Goal: Navigation & Orientation: Find specific page/section

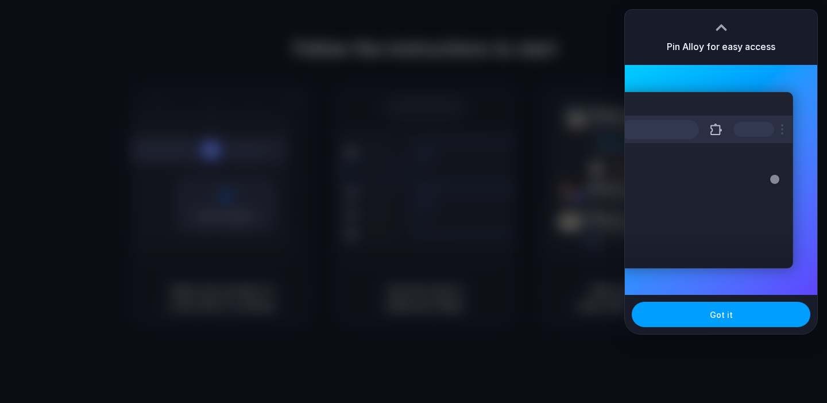
click at [689, 314] on button "Got it" at bounding box center [721, 314] width 179 height 25
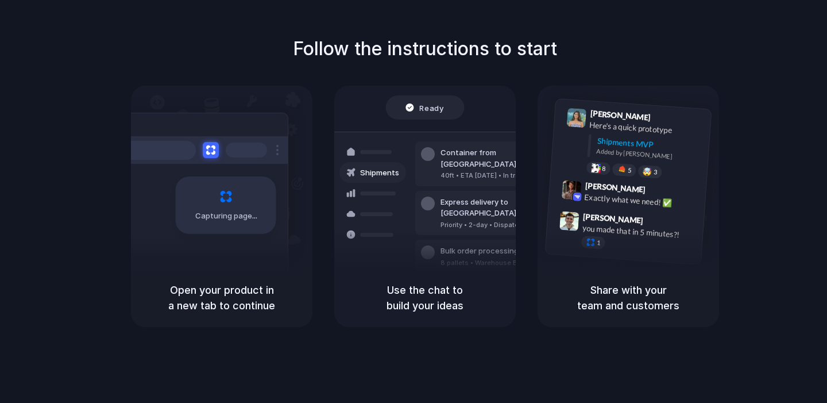
click at [464, 287] on h5 "Use the chat to build your ideas" at bounding box center [425, 297] width 154 height 31
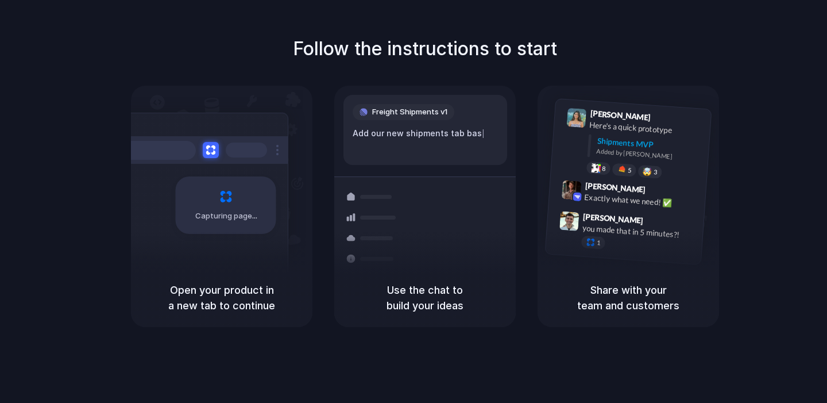
click at [620, 63] on div "Follow the instructions to start Capturing page Open your product in a new tab …" at bounding box center [424, 181] width 827 height 292
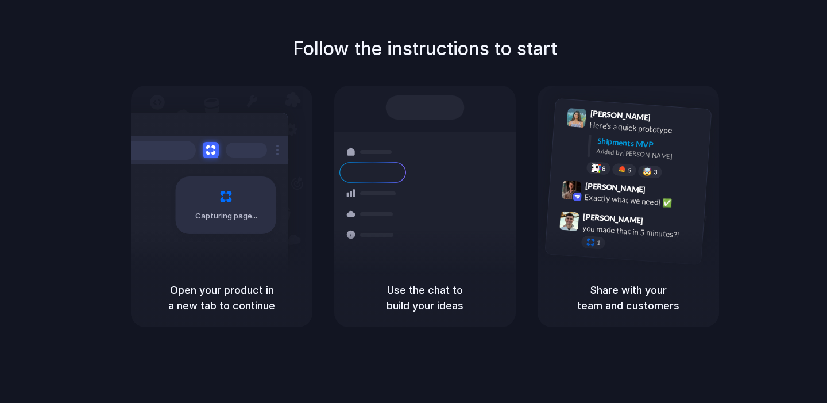
drag, startPoint x: 805, startPoint y: 25, endPoint x: 781, endPoint y: 33, distance: 25.3
click at [414, 202] on div at bounding box center [414, 202] width 0 height 0
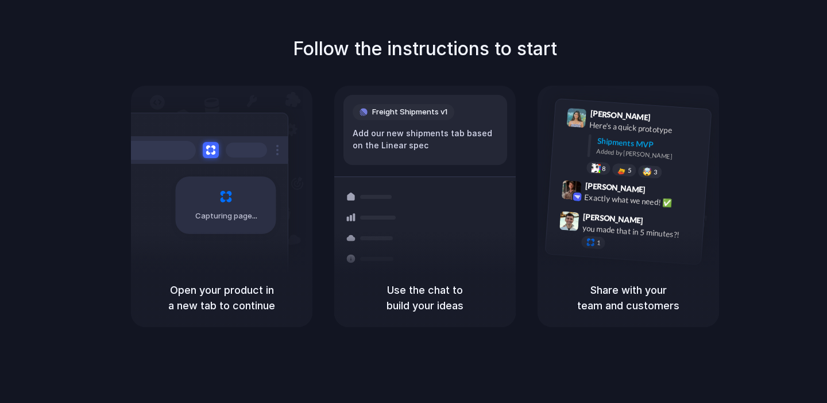
click at [596, 43] on div "Follow the instructions to start Capturing page Open your product in a new tab …" at bounding box center [424, 181] width 827 height 292
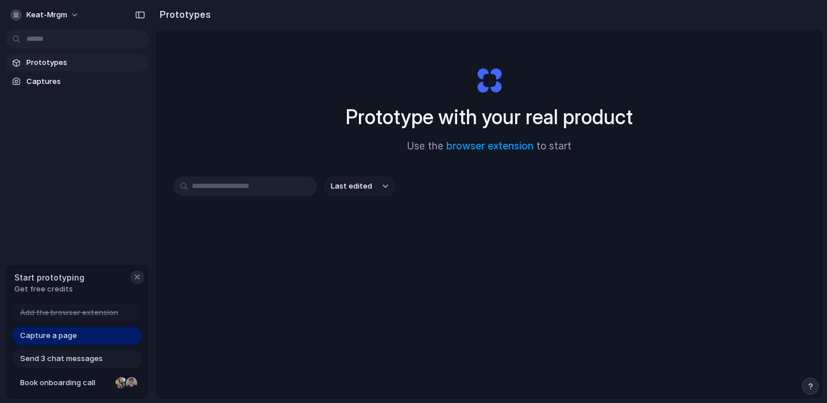
click at [136, 273] on div "button" at bounding box center [137, 276] width 9 height 9
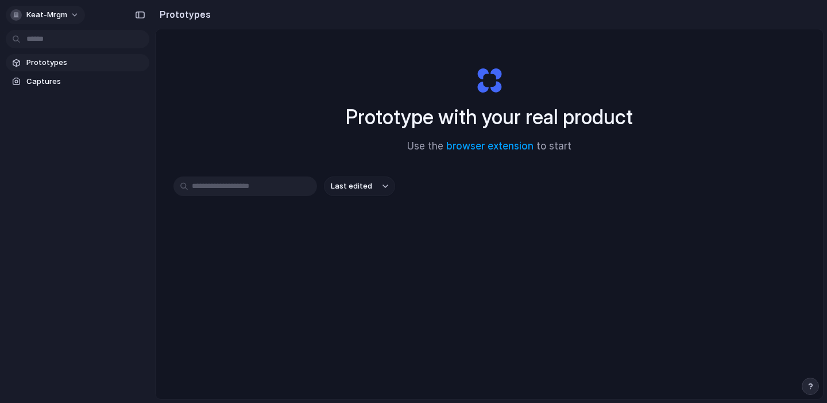
click at [79, 16] on button "keat-mrgm" at bounding box center [45, 15] width 79 height 18
